Goal: Information Seeking & Learning: Find specific fact

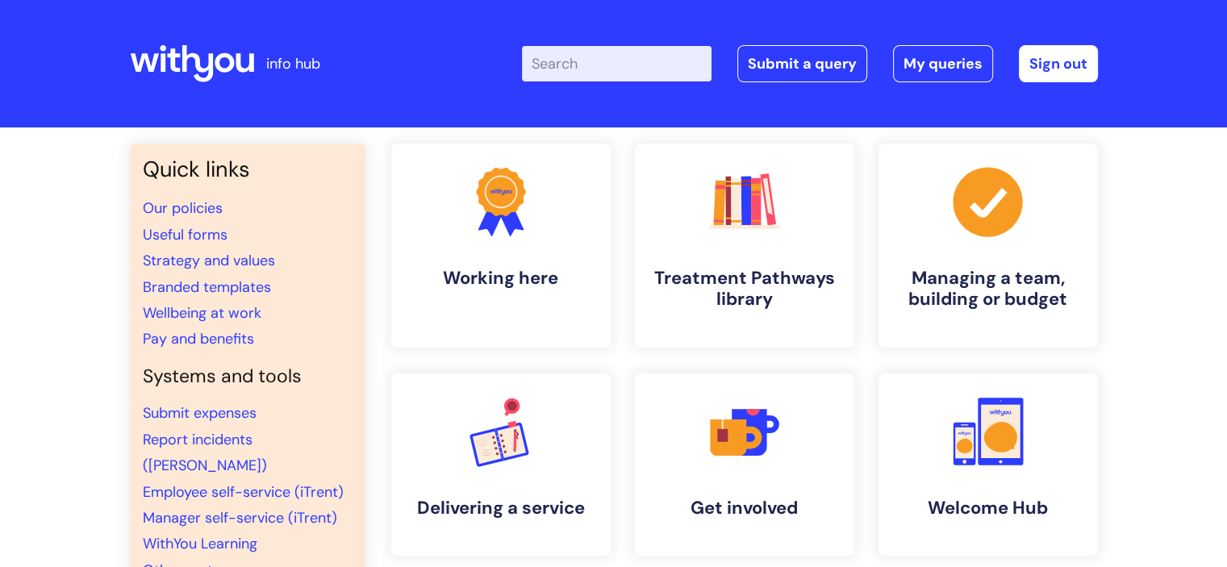
click at [619, 56] on input "Enter your search term here..." at bounding box center [617, 63] width 190 height 35
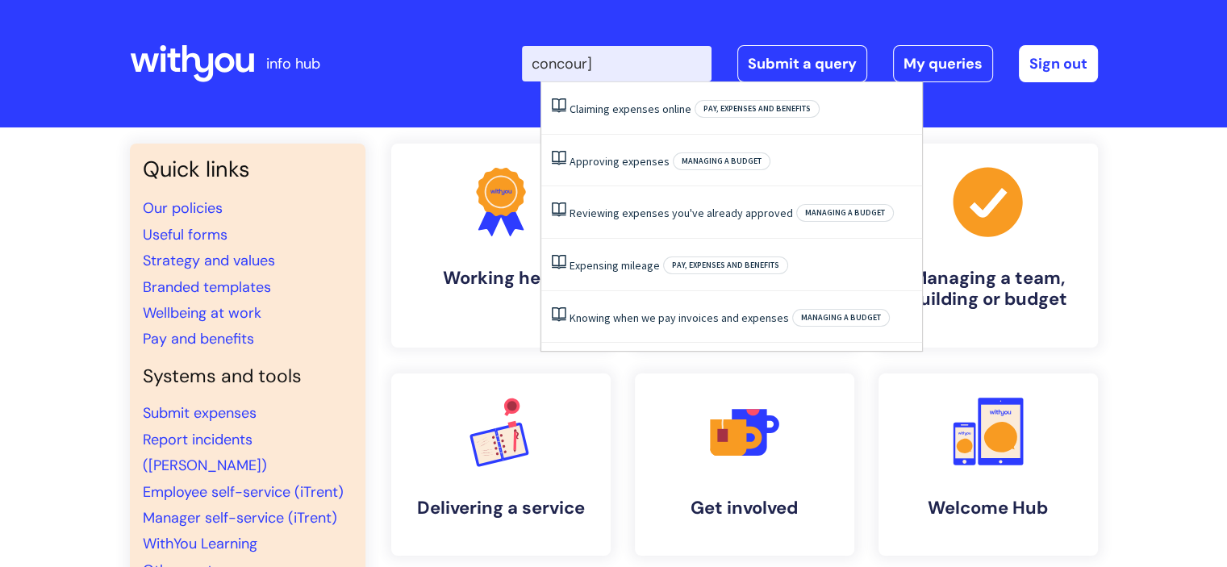
type input "concour"
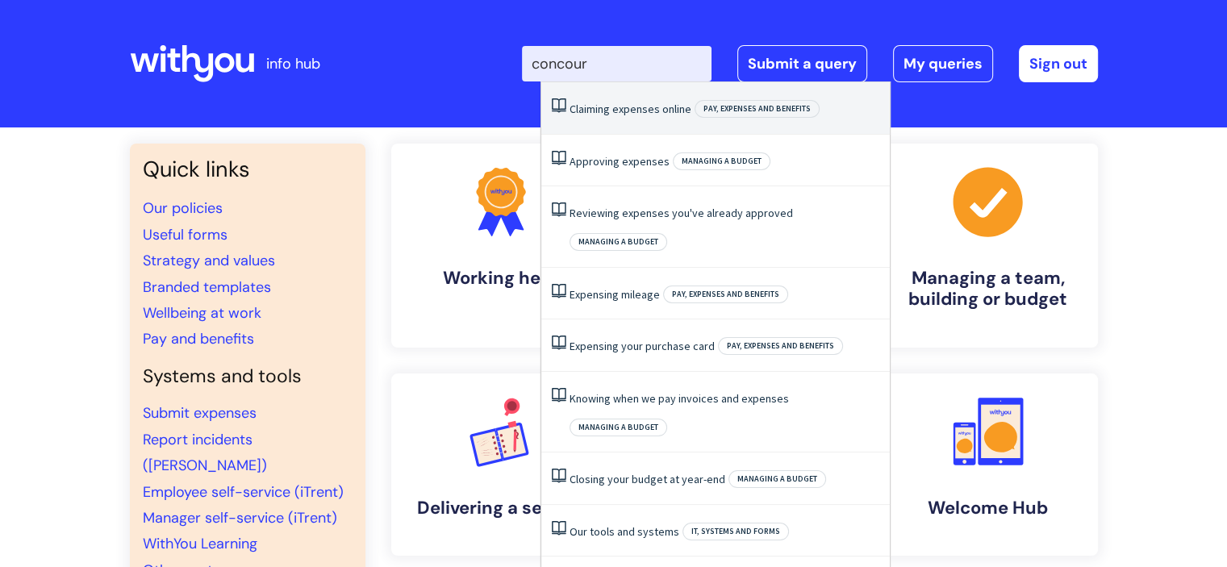
click at [666, 115] on link "Claiming expenses online" at bounding box center [630, 109] width 122 height 15
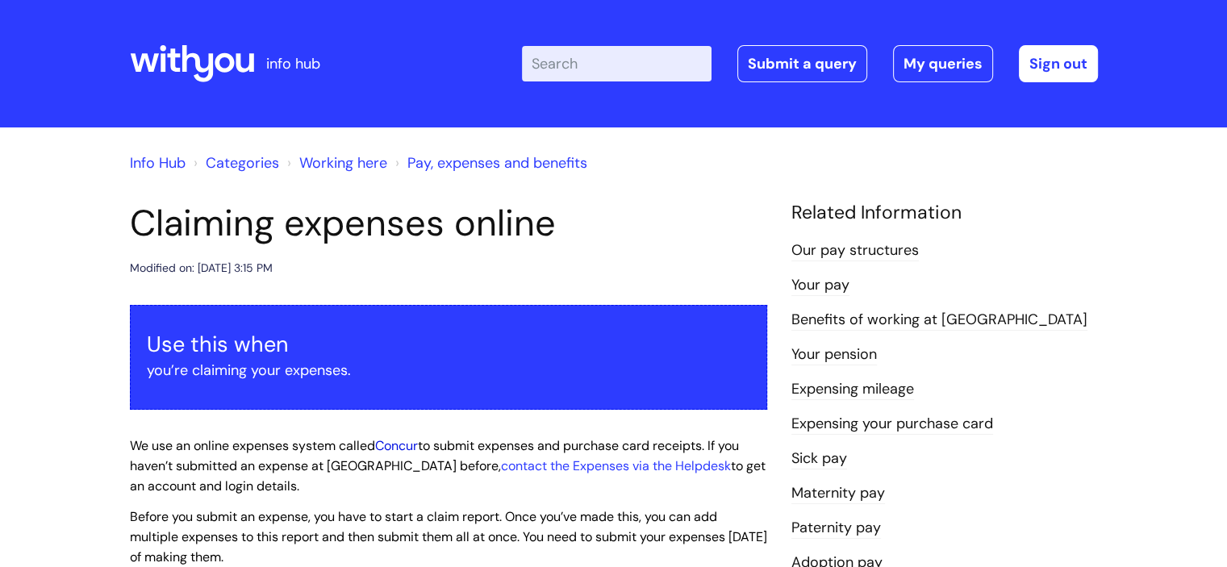
click at [406, 443] on link "Concur" at bounding box center [396, 445] width 43 height 17
